Goal: Task Accomplishment & Management: Use online tool/utility

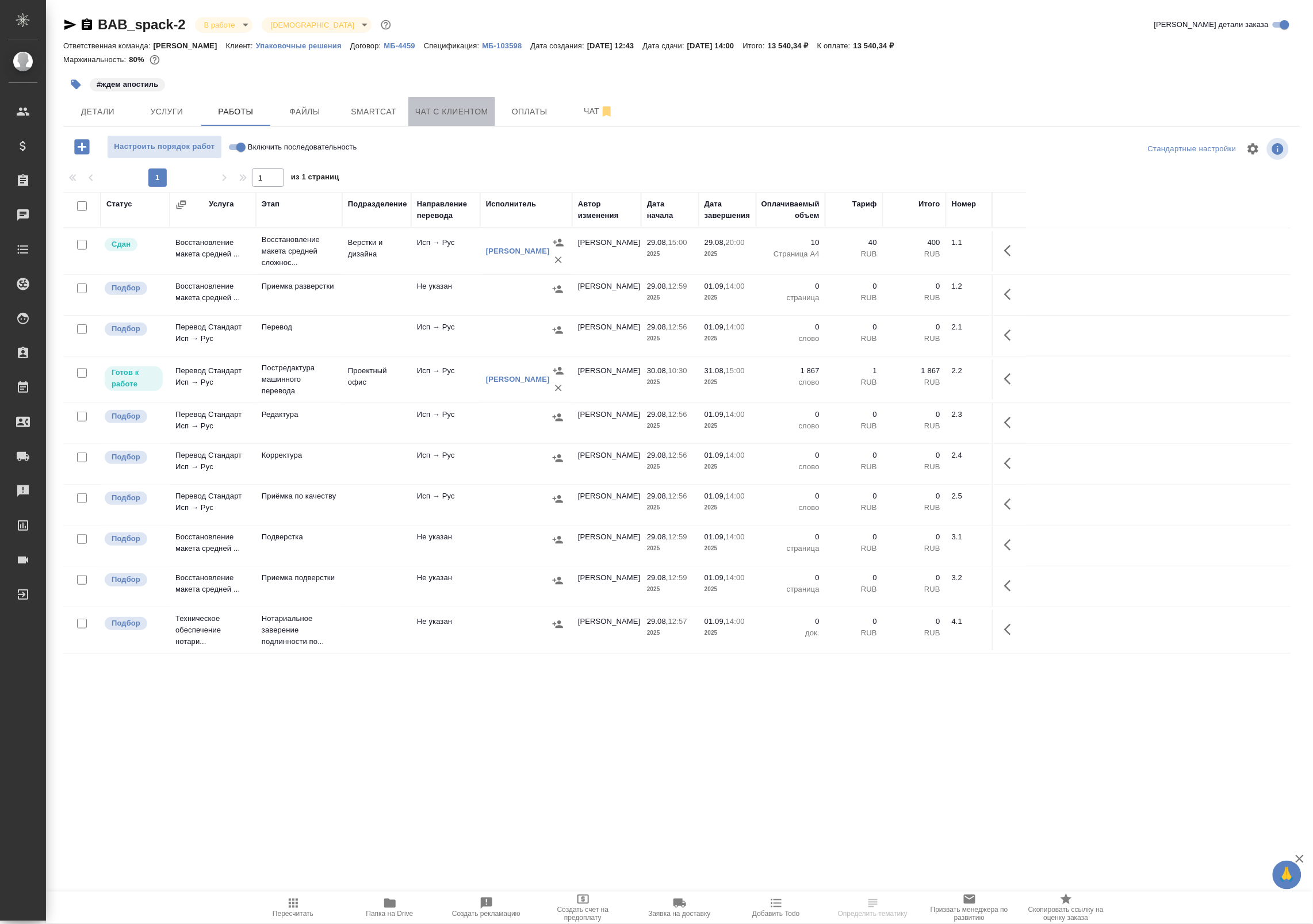
click at [451, 119] on button "Чат с клиентом" at bounding box center [452, 112] width 87 height 28
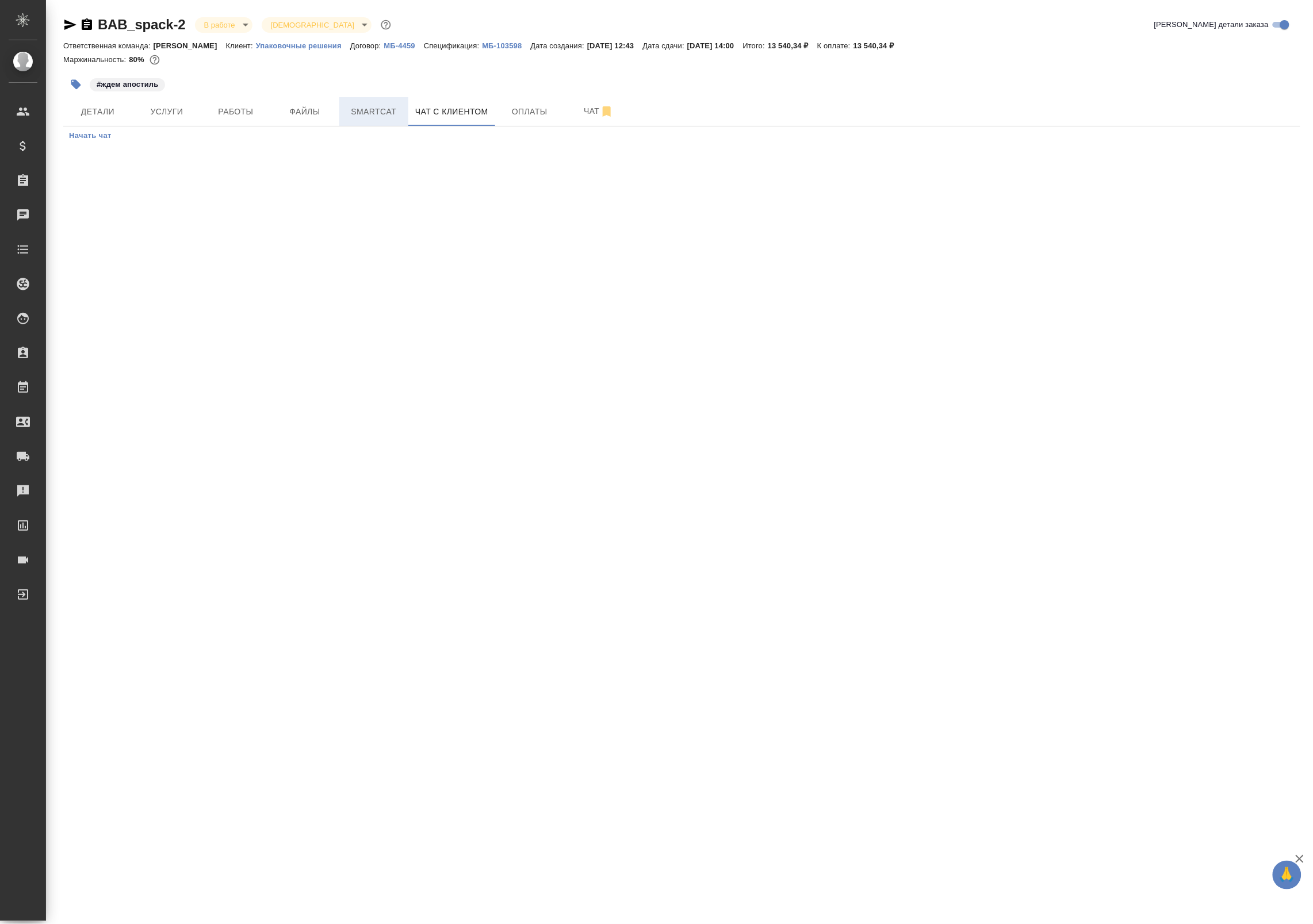
click at [381, 111] on span "Smartcat" at bounding box center [374, 112] width 56 height 14
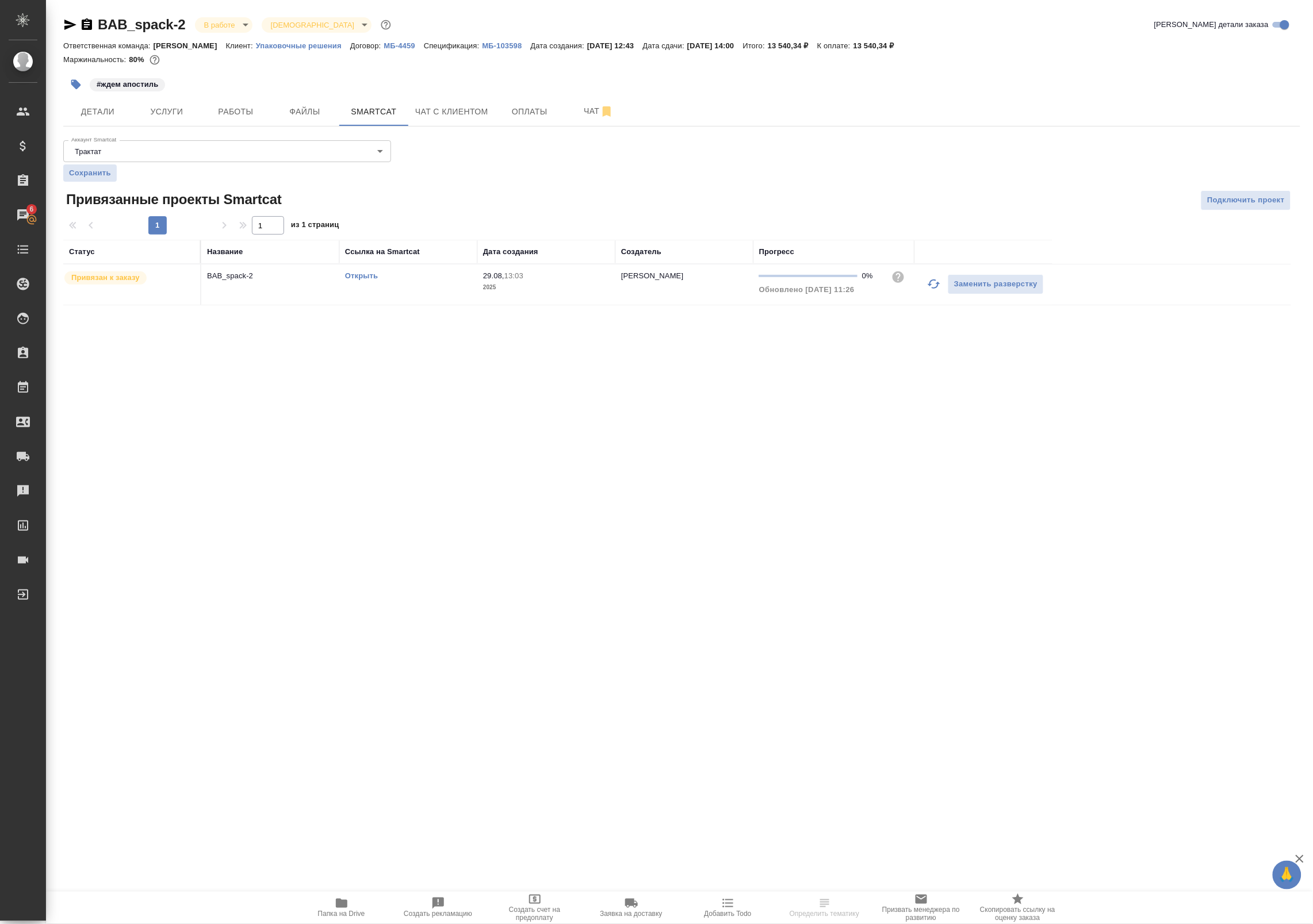
click at [938, 282] on icon "button" at bounding box center [934, 284] width 14 height 14
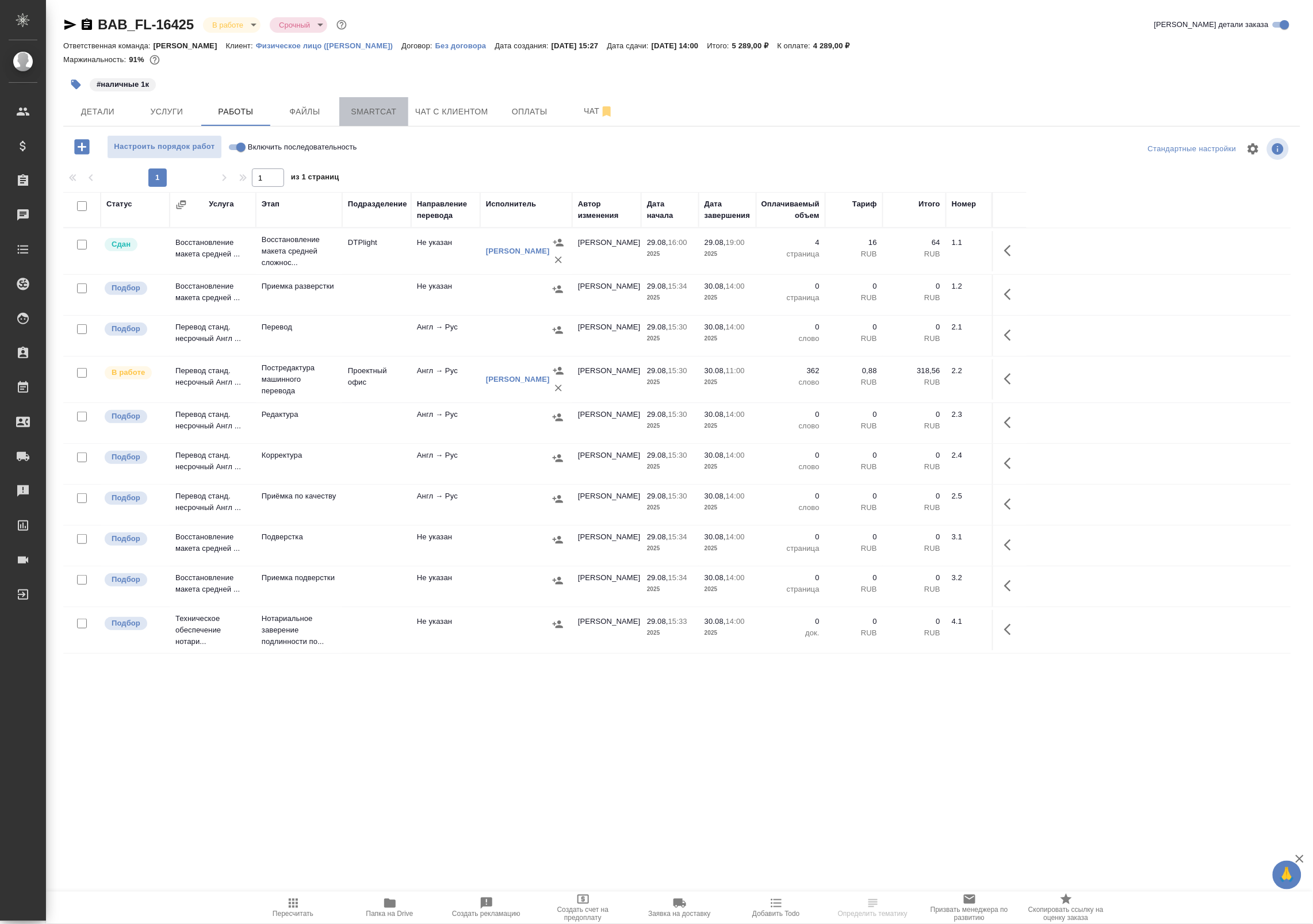
click at [375, 116] on span "Smartcat" at bounding box center [374, 112] width 56 height 14
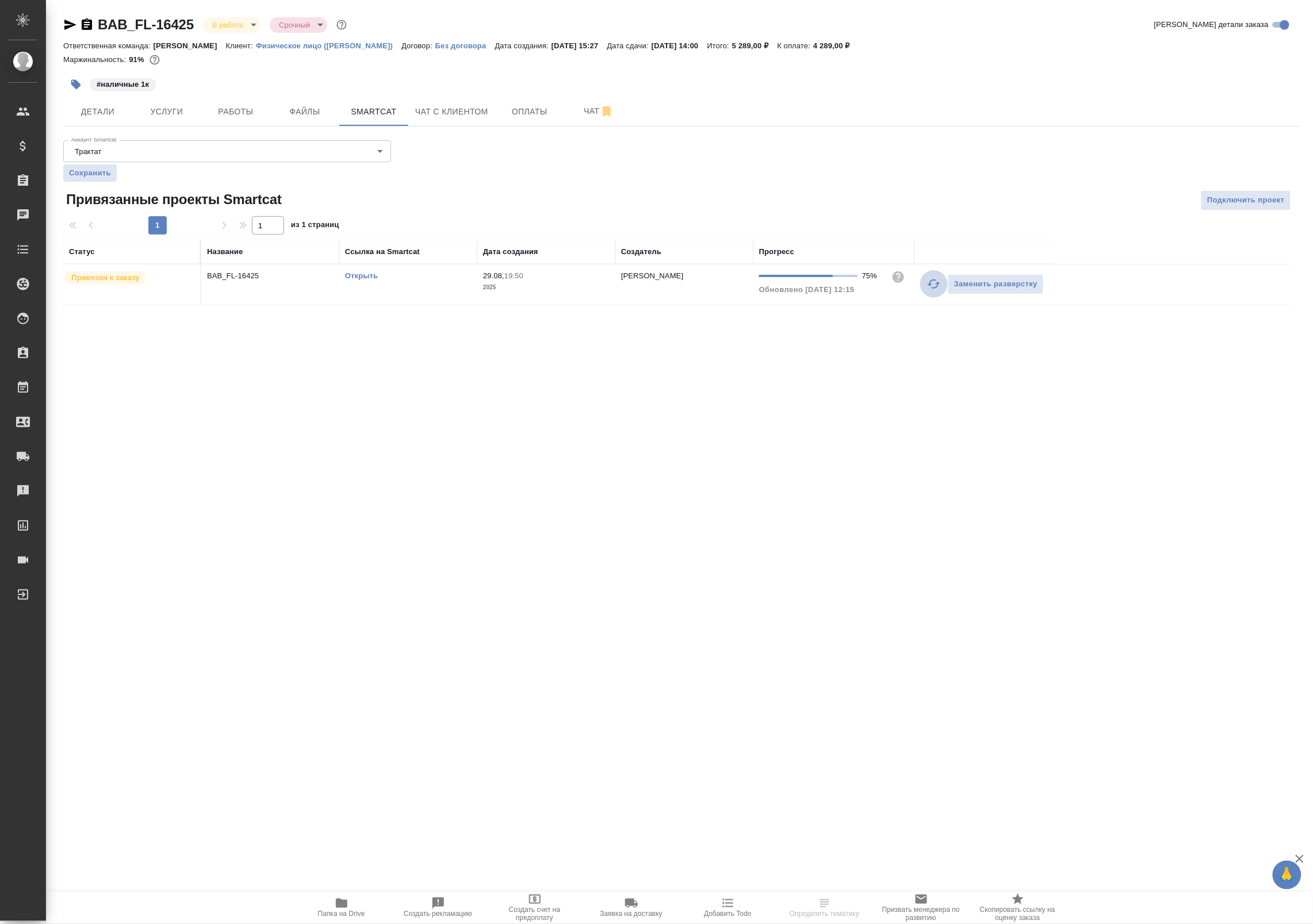
click at [927, 291] on icon "button" at bounding box center [934, 284] width 14 height 14
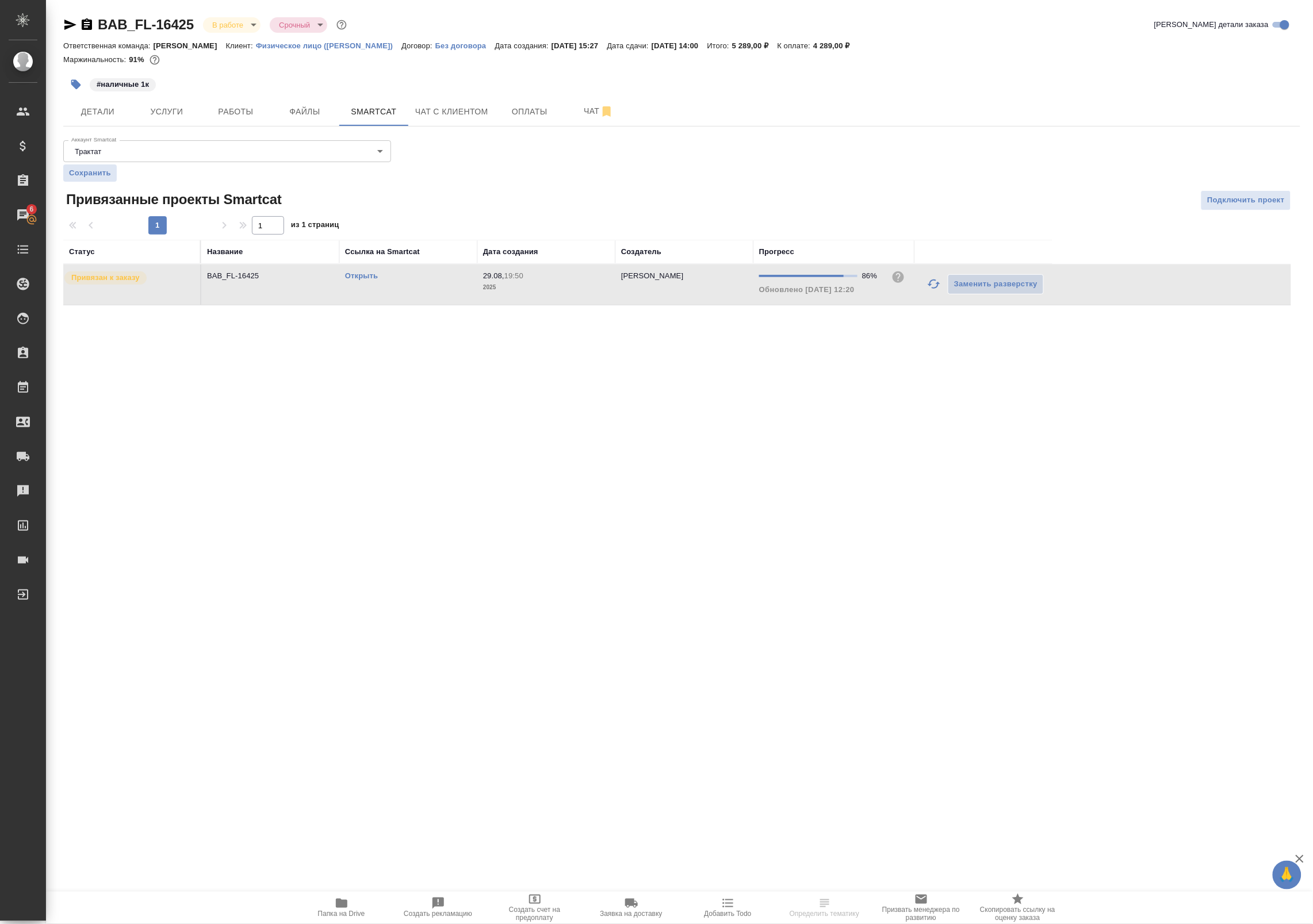
click at [231, 136] on div "Аккаунт Smartcat Трактат 5ee7379ee86966421fbf459a Аккаунт Smartcat Сохранить" at bounding box center [227, 159] width 328 height 46
click at [227, 115] on span "Работы" at bounding box center [236, 112] width 56 height 14
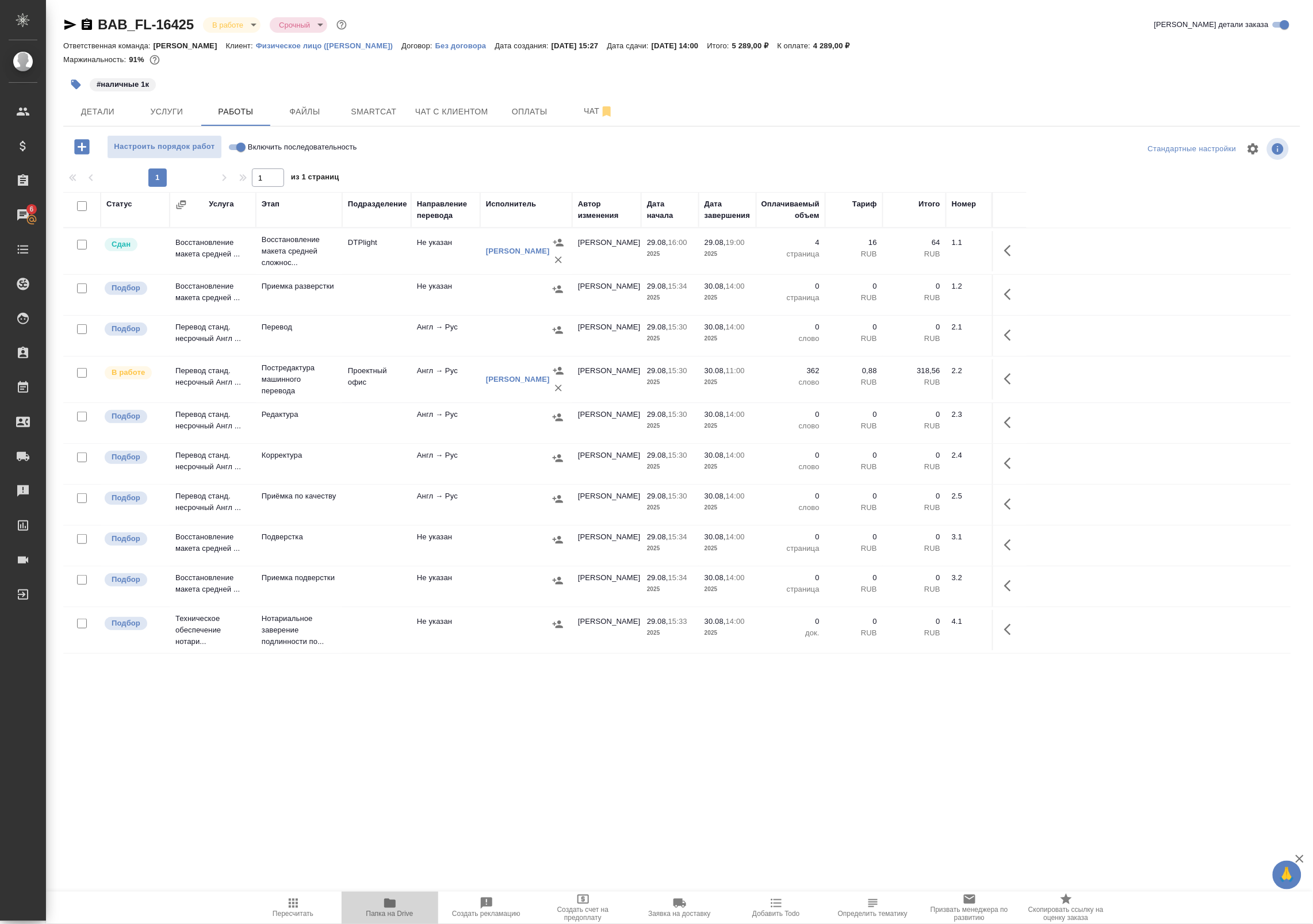
click at [393, 901] on icon "button" at bounding box center [390, 903] width 11 height 9
click at [1009, 249] on icon "button" at bounding box center [1011, 250] width 14 height 14
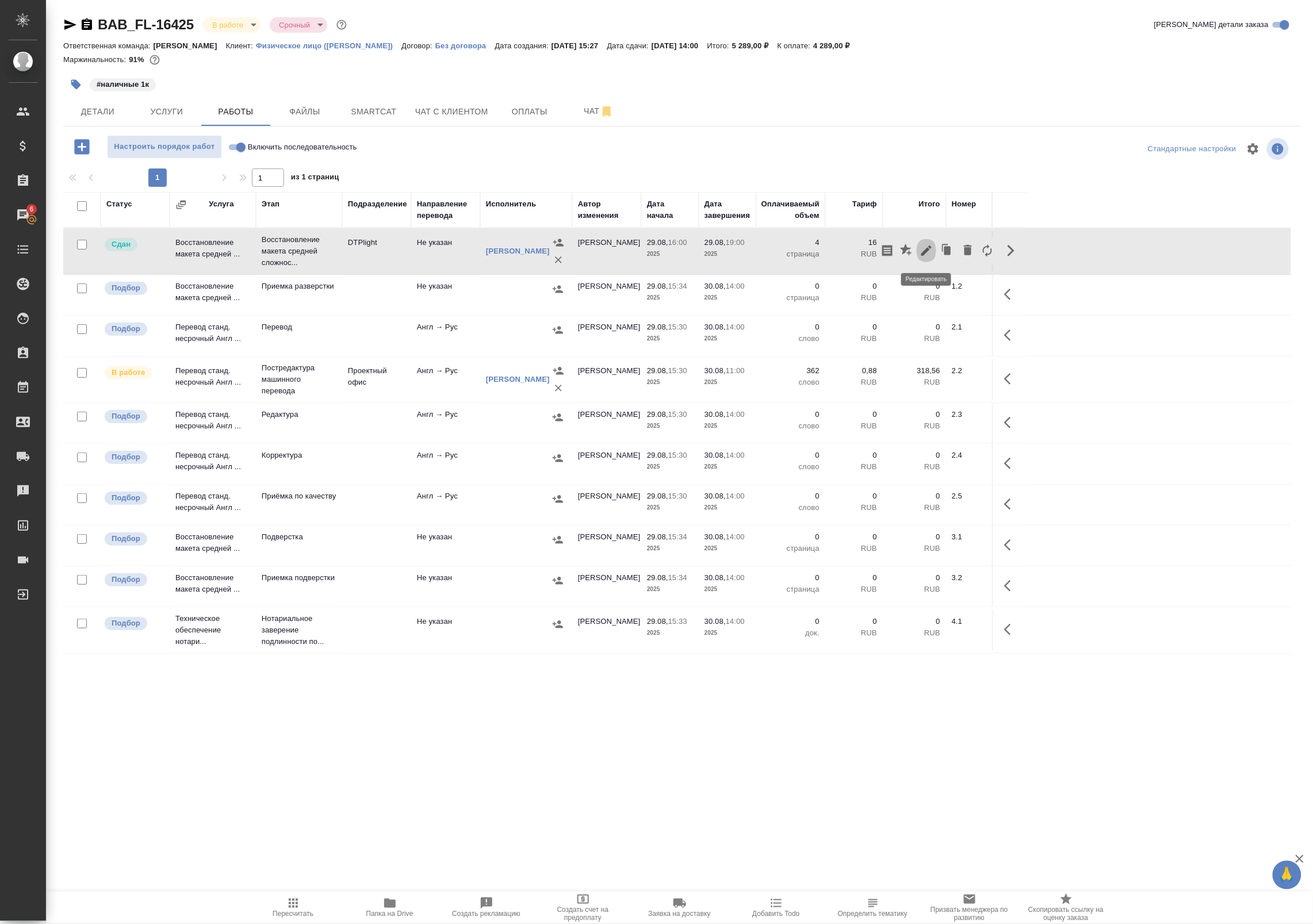
click at [919, 255] on icon "button" at bounding box center [926, 250] width 14 height 14
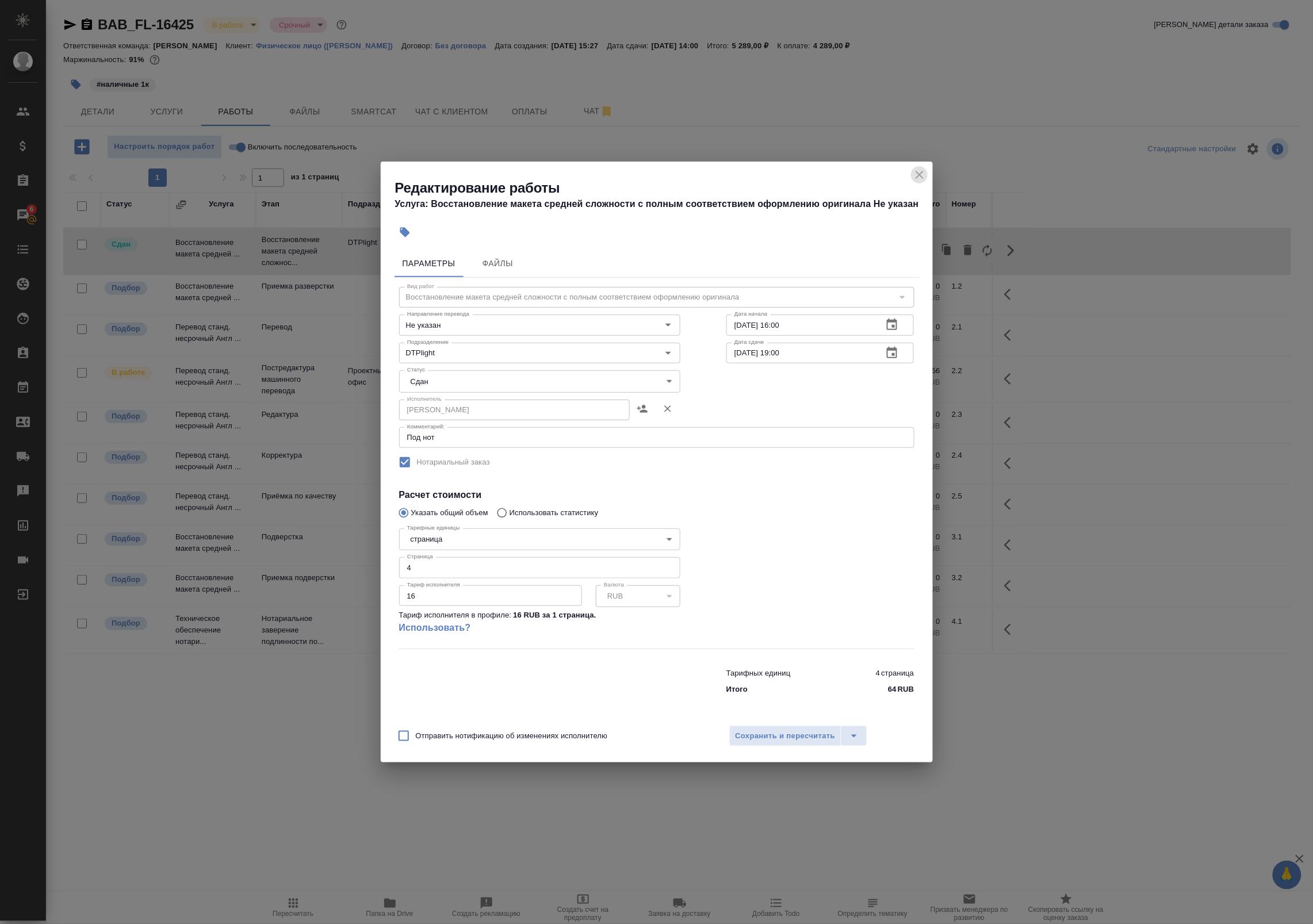
click at [913, 176] on icon "close" at bounding box center [919, 174] width 14 height 14
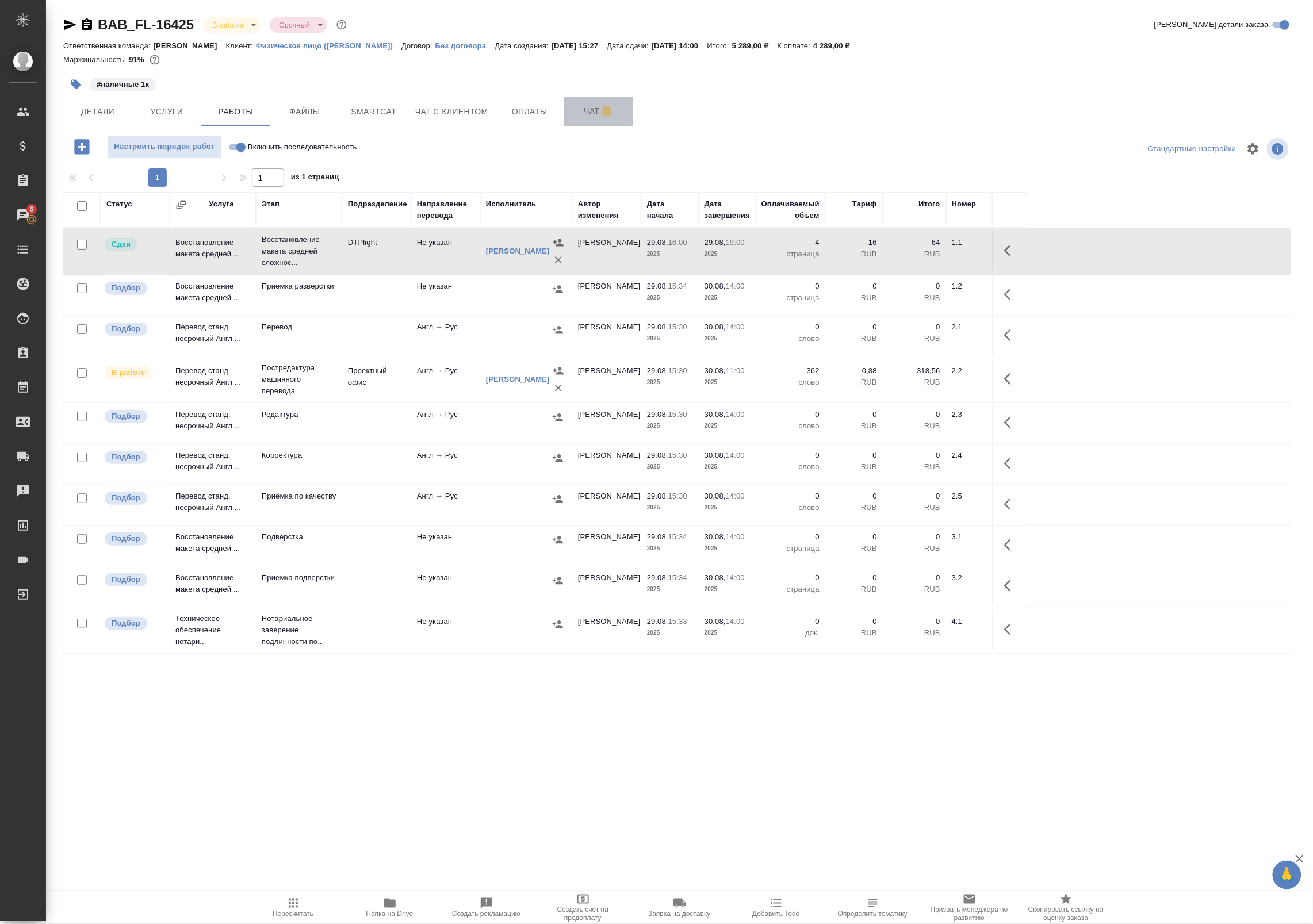
click at [592, 118] on button "Чат" at bounding box center [599, 112] width 69 height 28
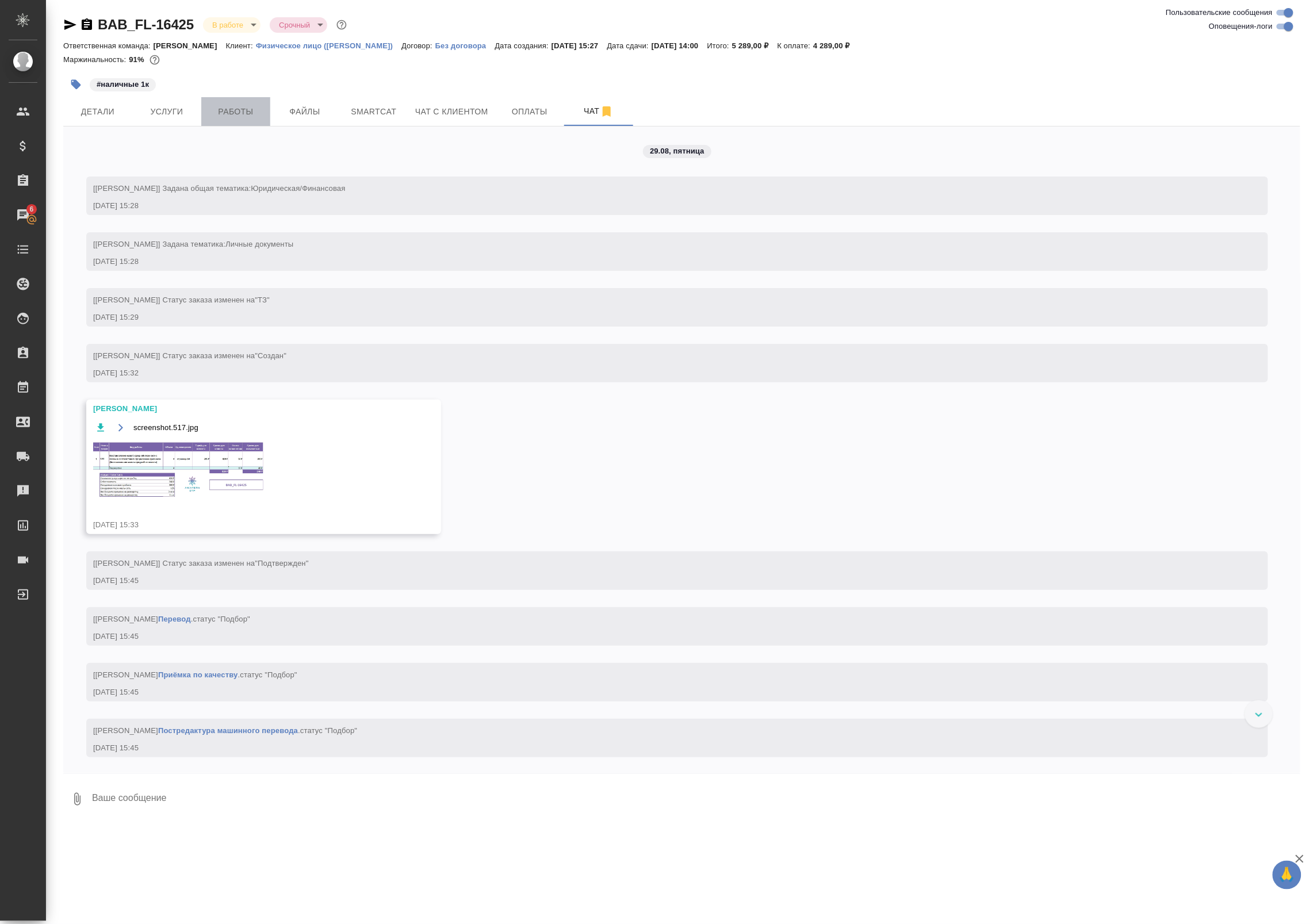
click at [252, 100] on button "Работы" at bounding box center [236, 112] width 69 height 28
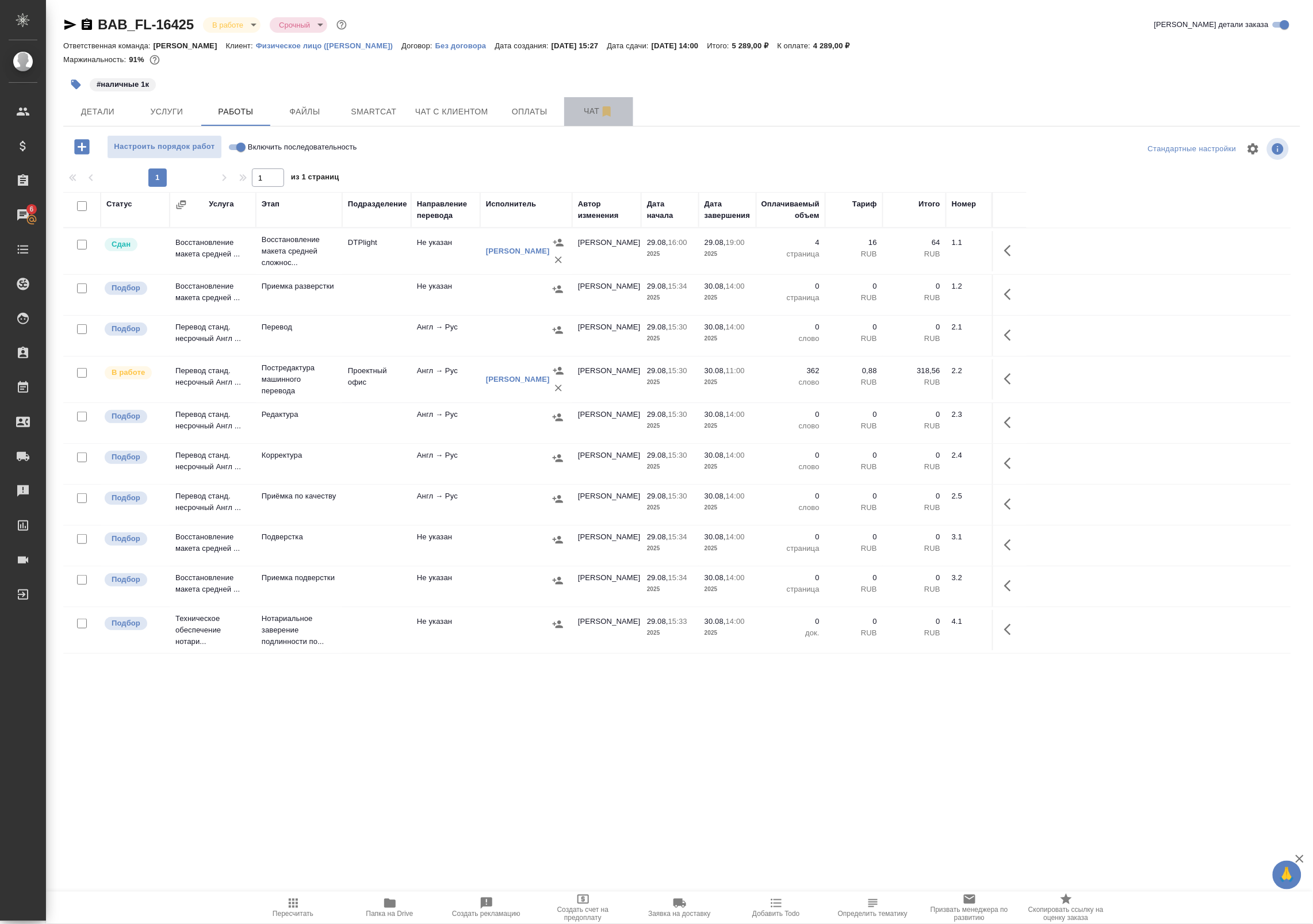
click at [589, 119] on button "Чат" at bounding box center [599, 112] width 69 height 28
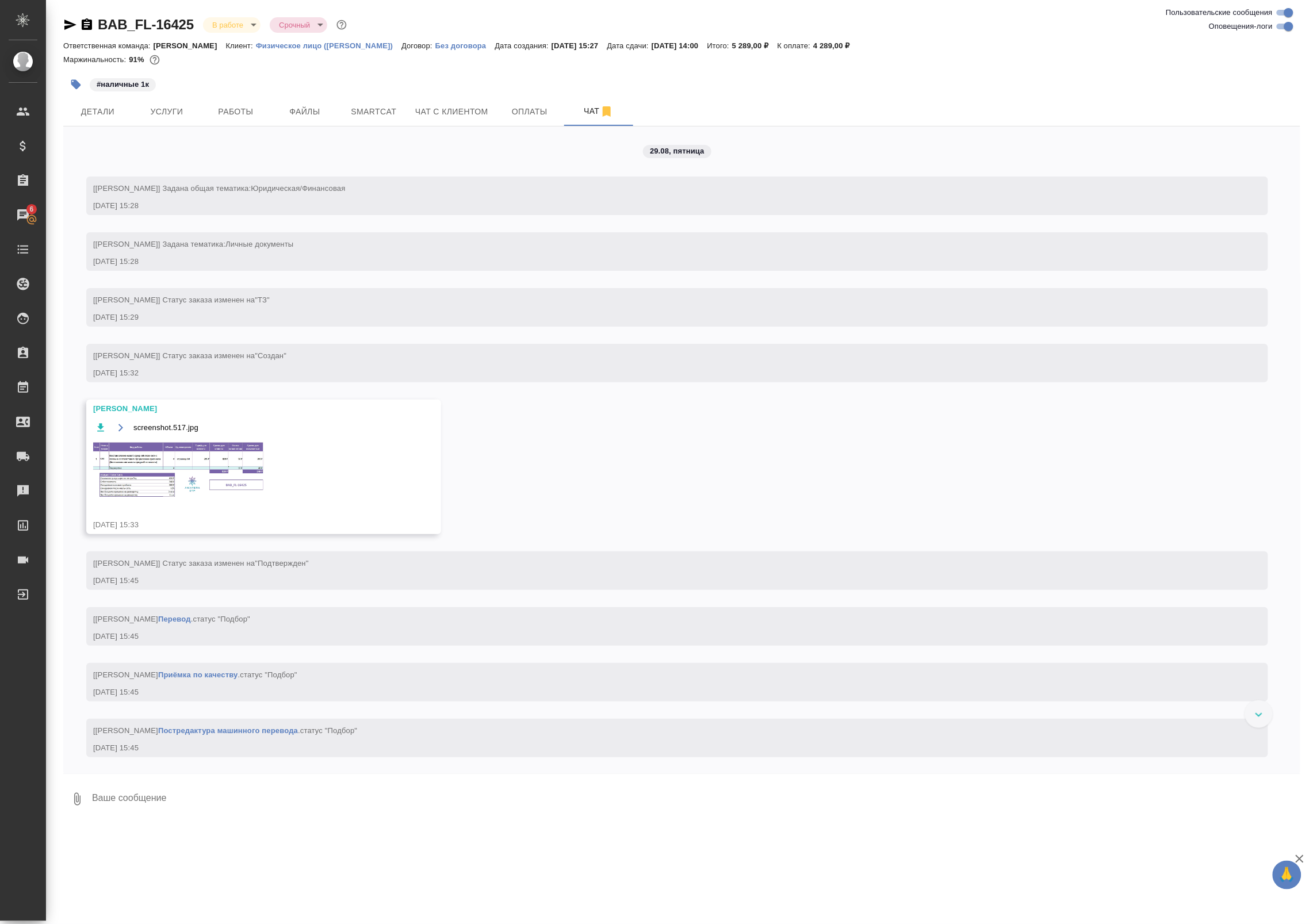
click at [191, 483] on img at bounding box center [179, 469] width 172 height 58
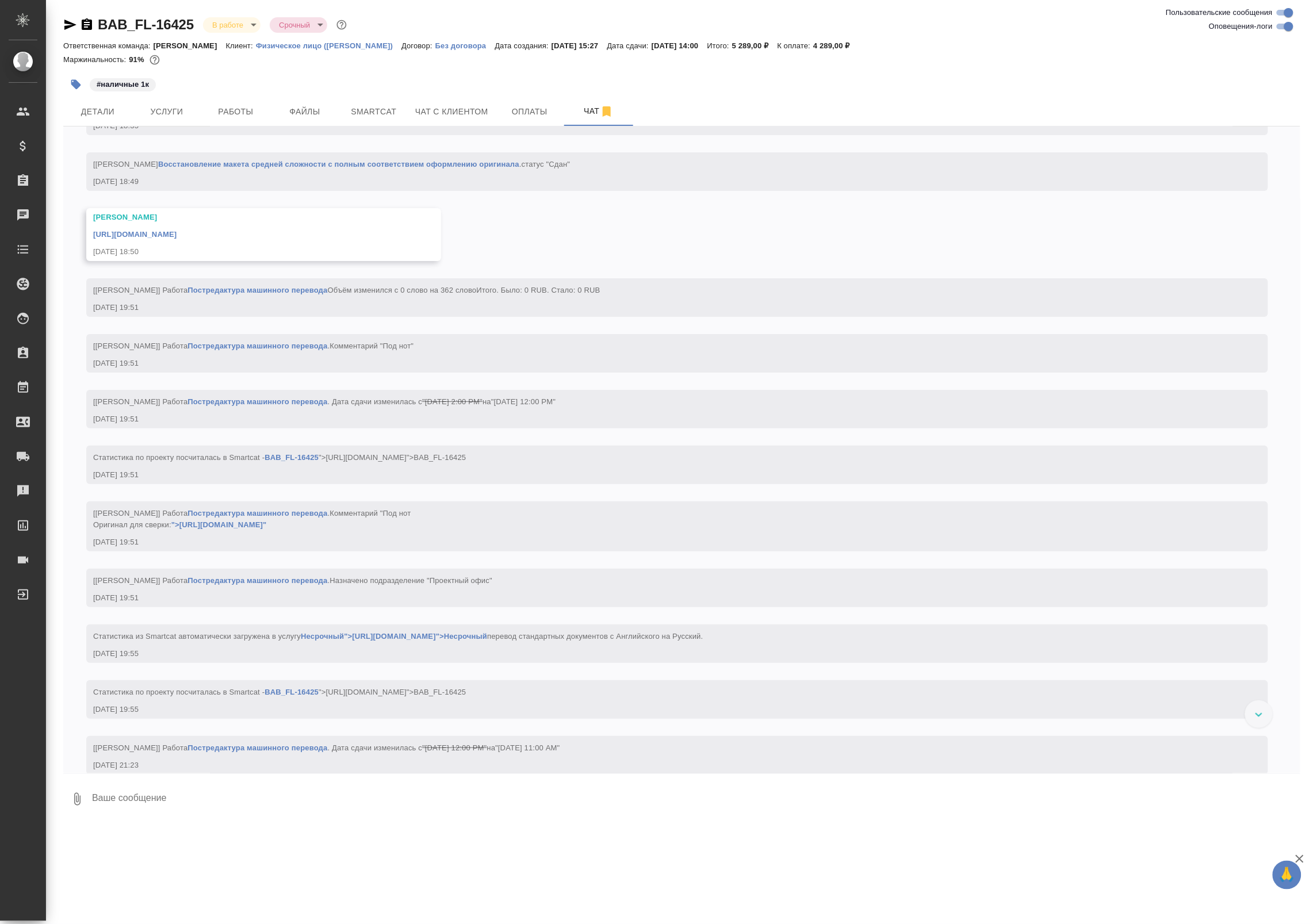
scroll to position [1731, 0]
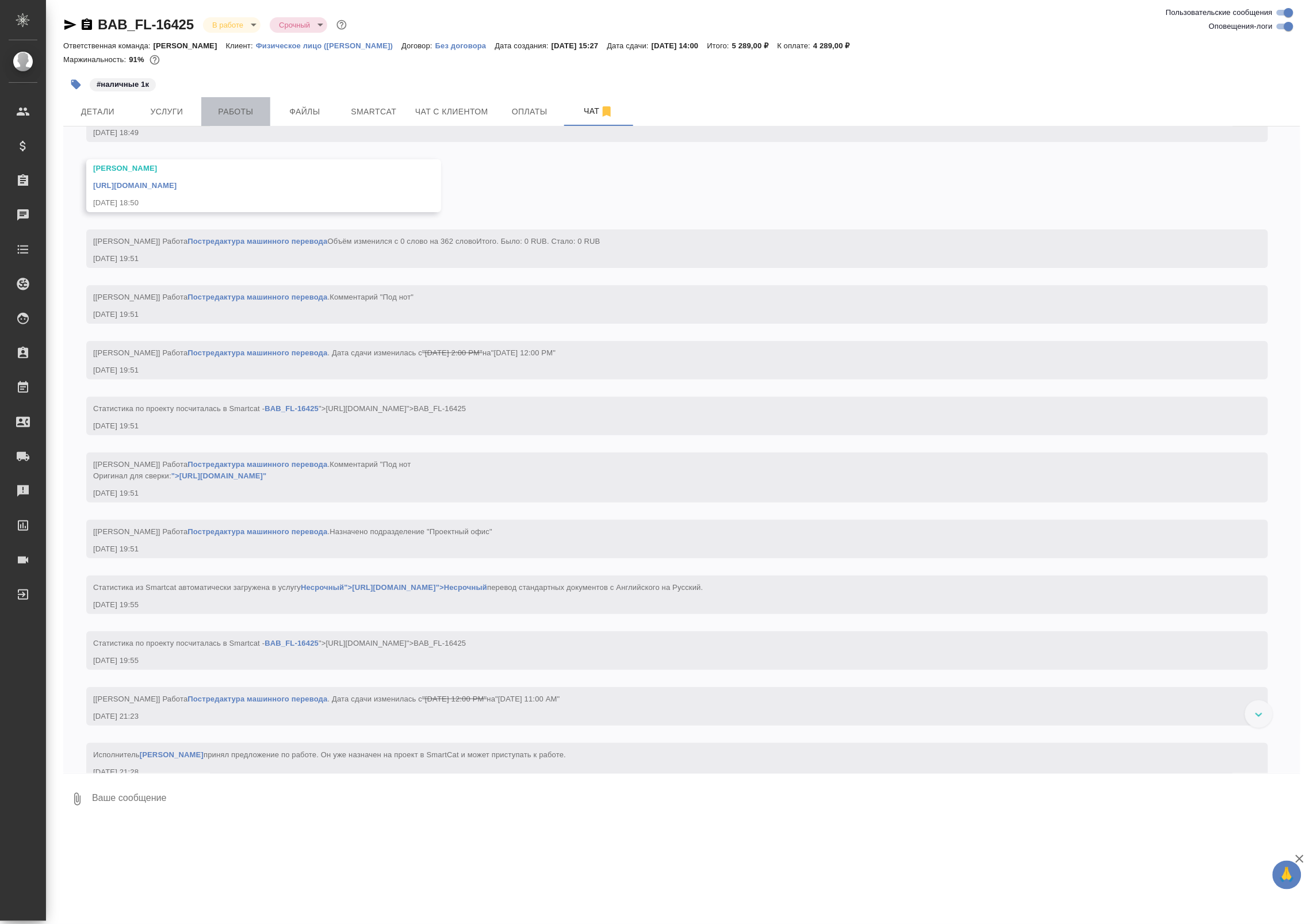
click at [260, 114] on span "Работы" at bounding box center [236, 112] width 56 height 14
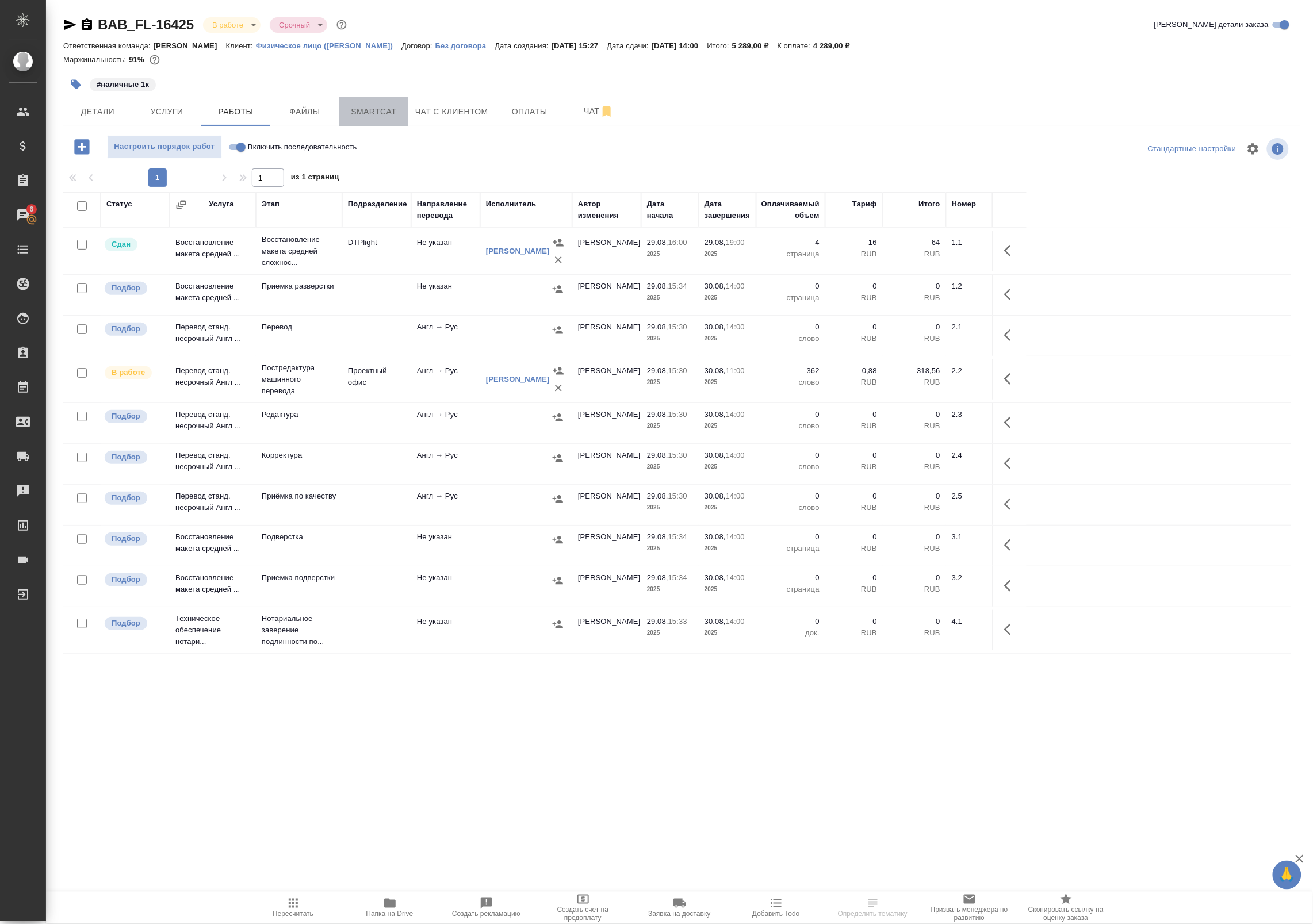
click at [389, 111] on span "Smartcat" at bounding box center [374, 112] width 56 height 14
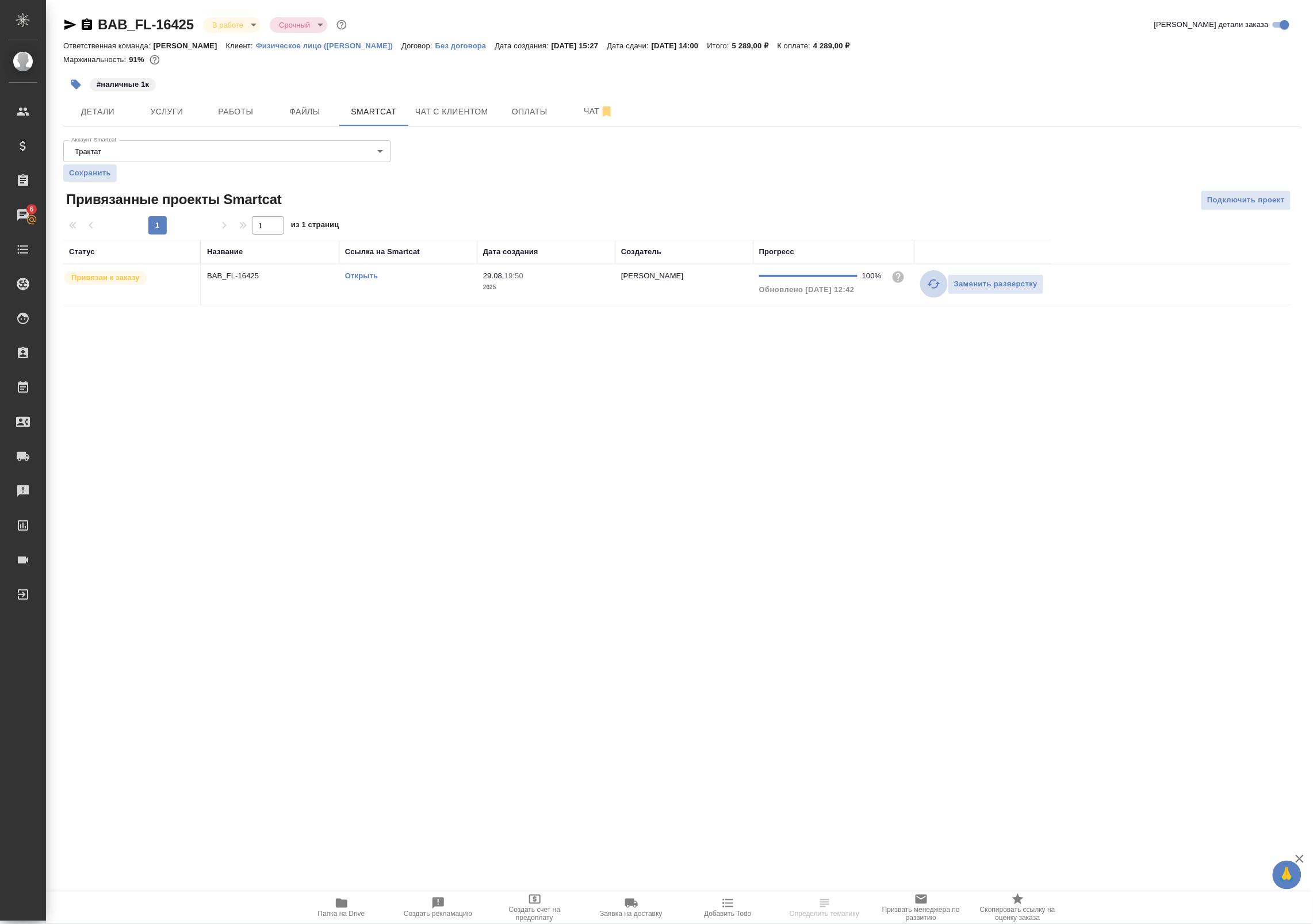
click at [930, 285] on icon "button" at bounding box center [934, 284] width 13 height 9
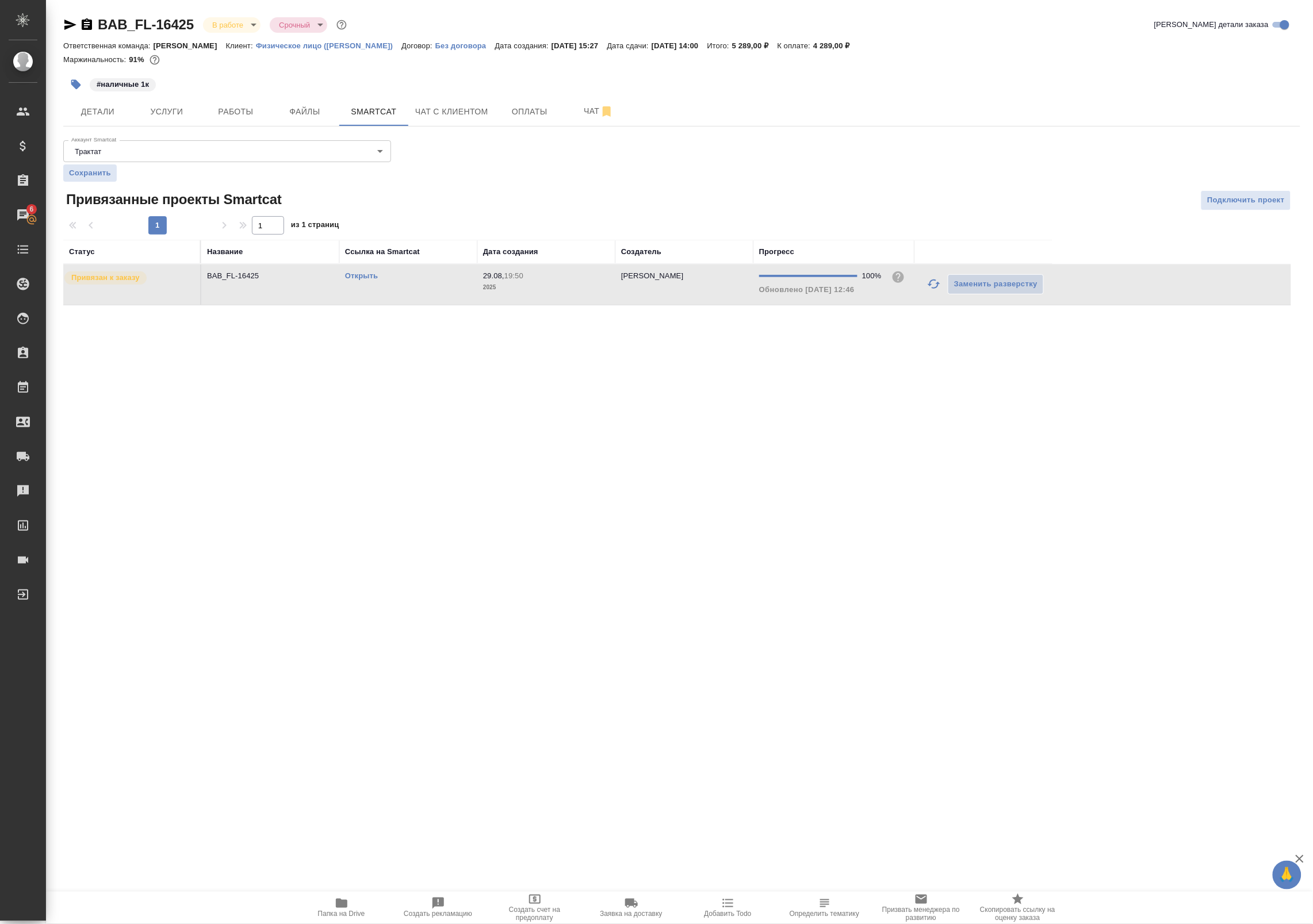
click at [371, 275] on link "Открыть" at bounding box center [362, 275] width 33 height 9
